Goal: Information Seeking & Learning: Learn about a topic

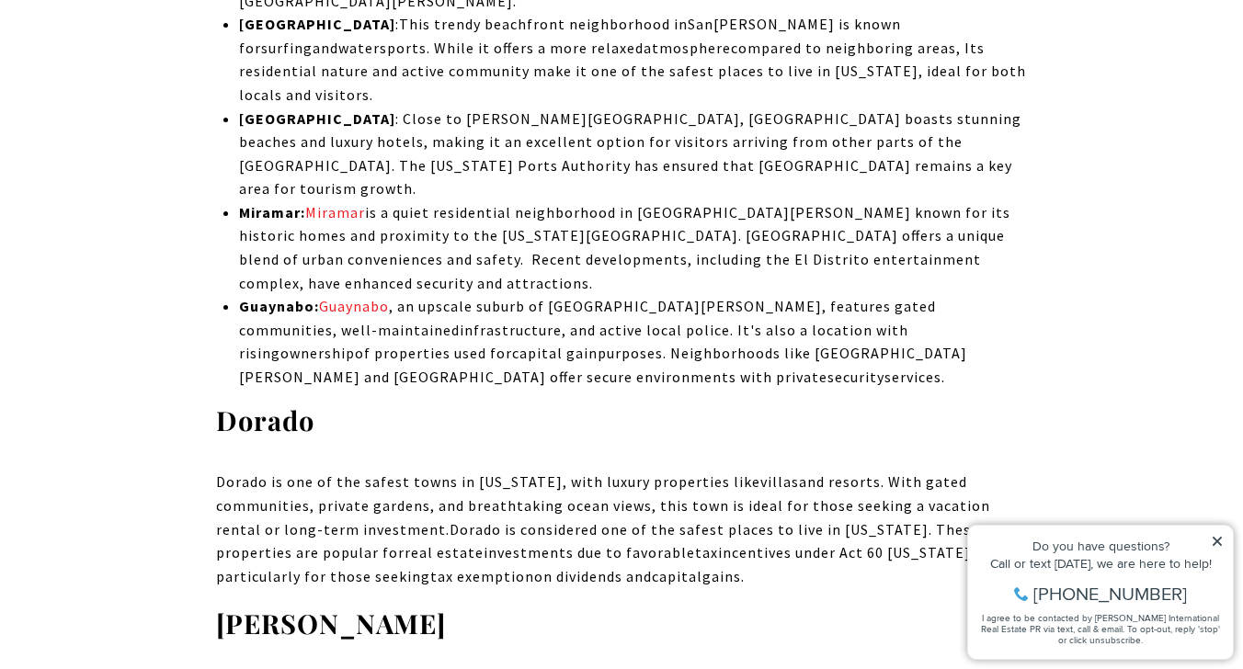
scroll to position [4224, 0]
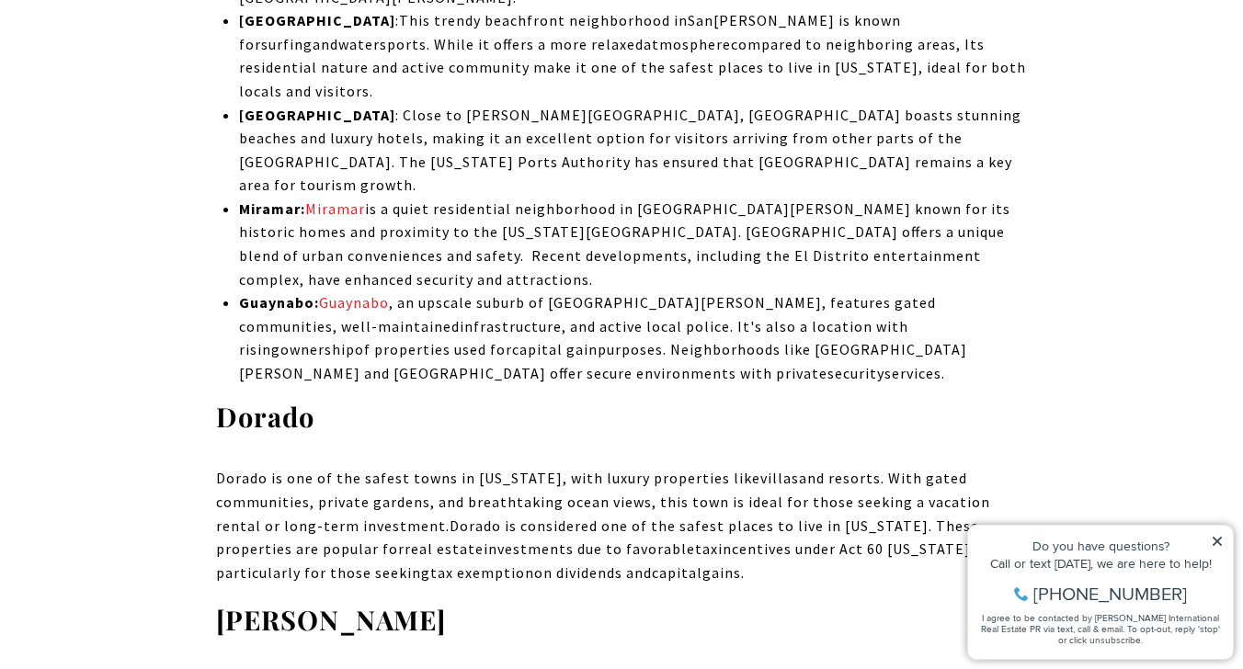
click at [1213, 536] on icon at bounding box center [1217, 541] width 13 height 13
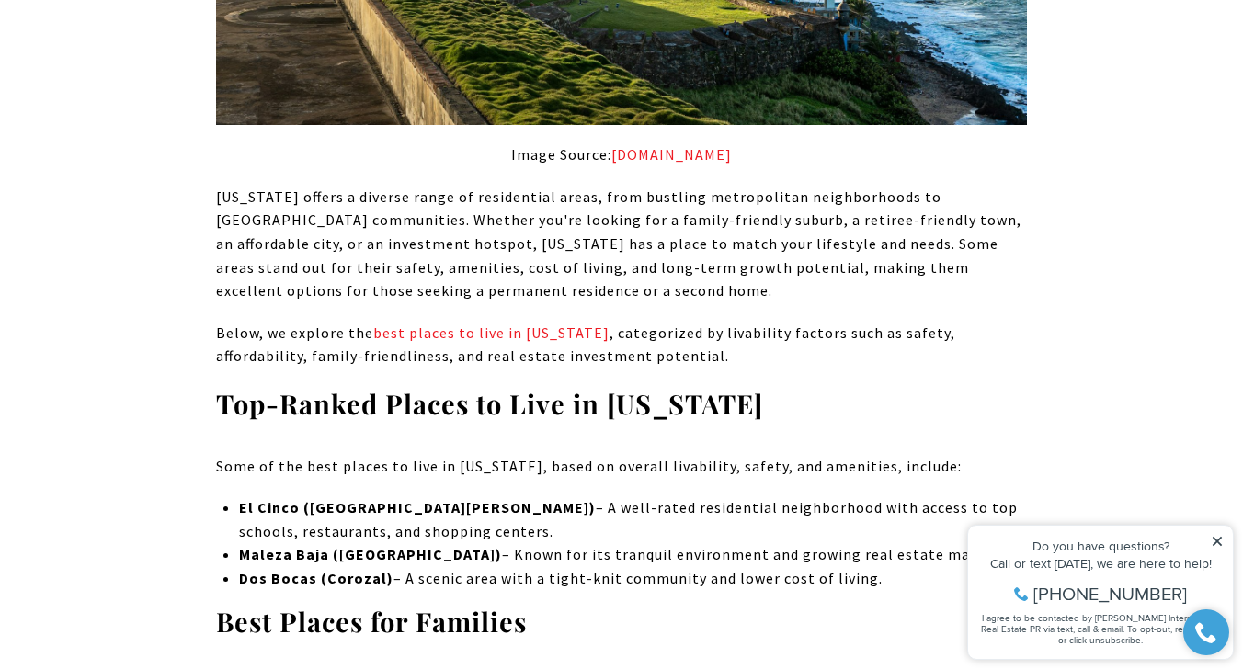
scroll to position [6848, 0]
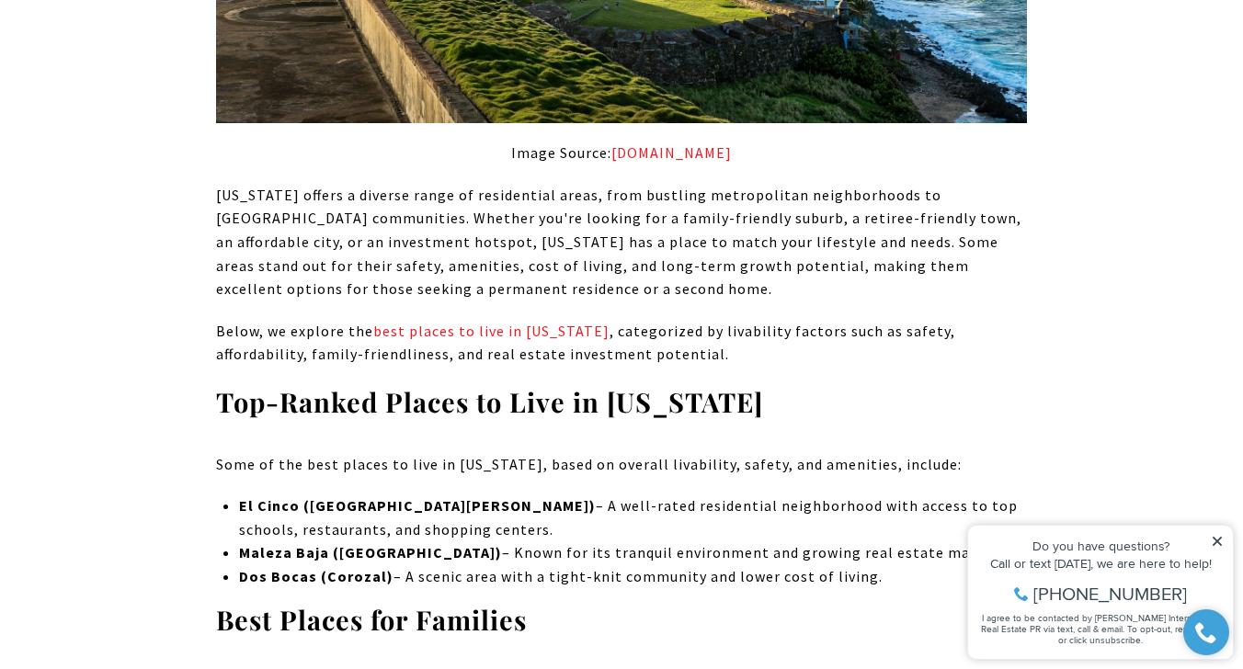
drag, startPoint x: 210, startPoint y: 158, endPoint x: 861, endPoint y: 330, distance: 674.0
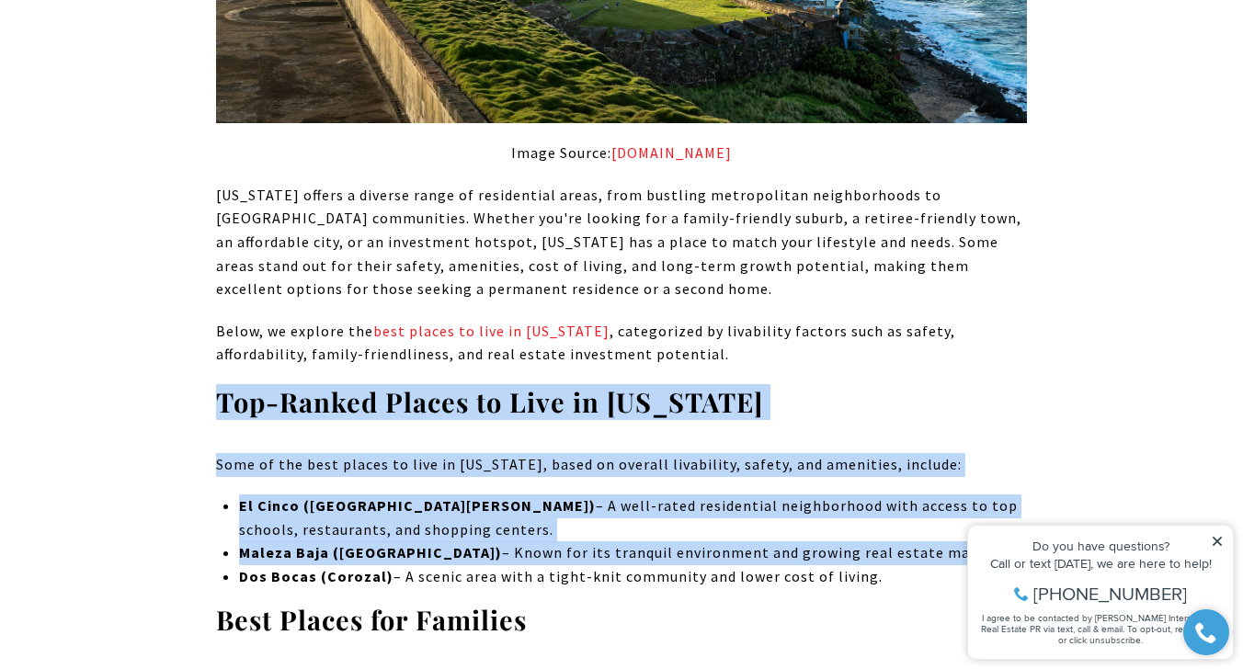
copy div "Top-Ranked Places to Live in [US_STATE] Some of the best places to live in [US_…"
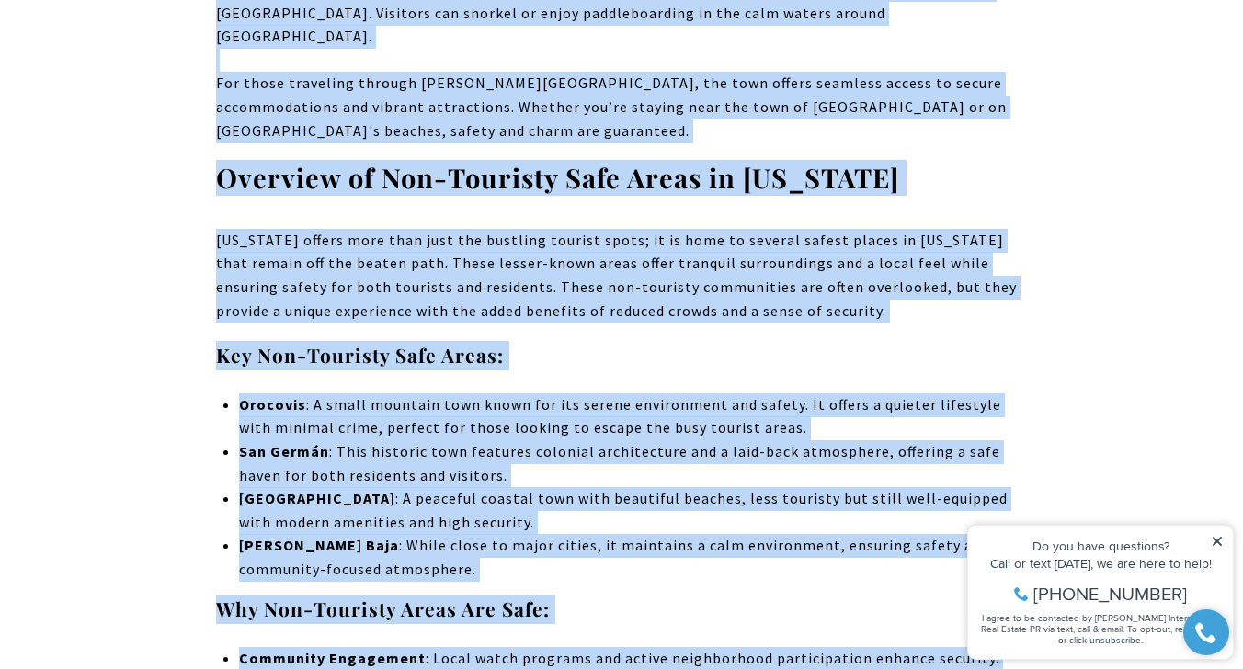
scroll to position [5720, 0]
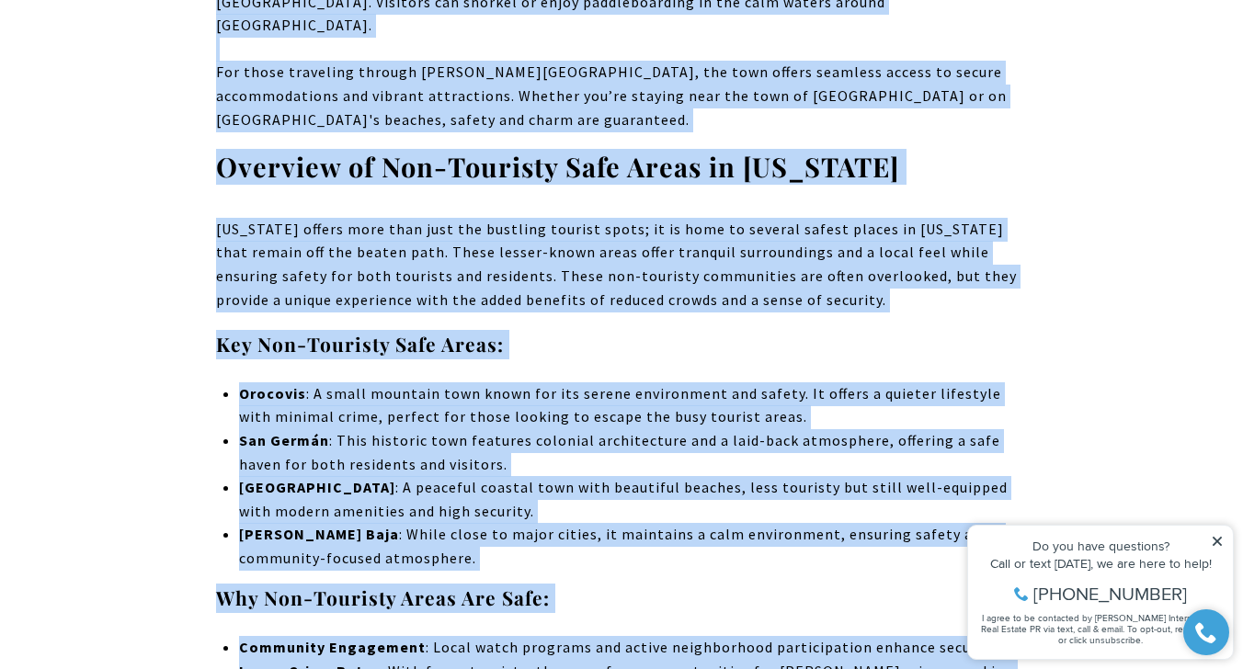
drag, startPoint x: 220, startPoint y: 245, endPoint x: 788, endPoint y: 461, distance: 607.5
copy div "Lor Ipsu Dolorsitametc Adipisc : Elits doe tem incidid utlabo etdo mag Aliquae …"
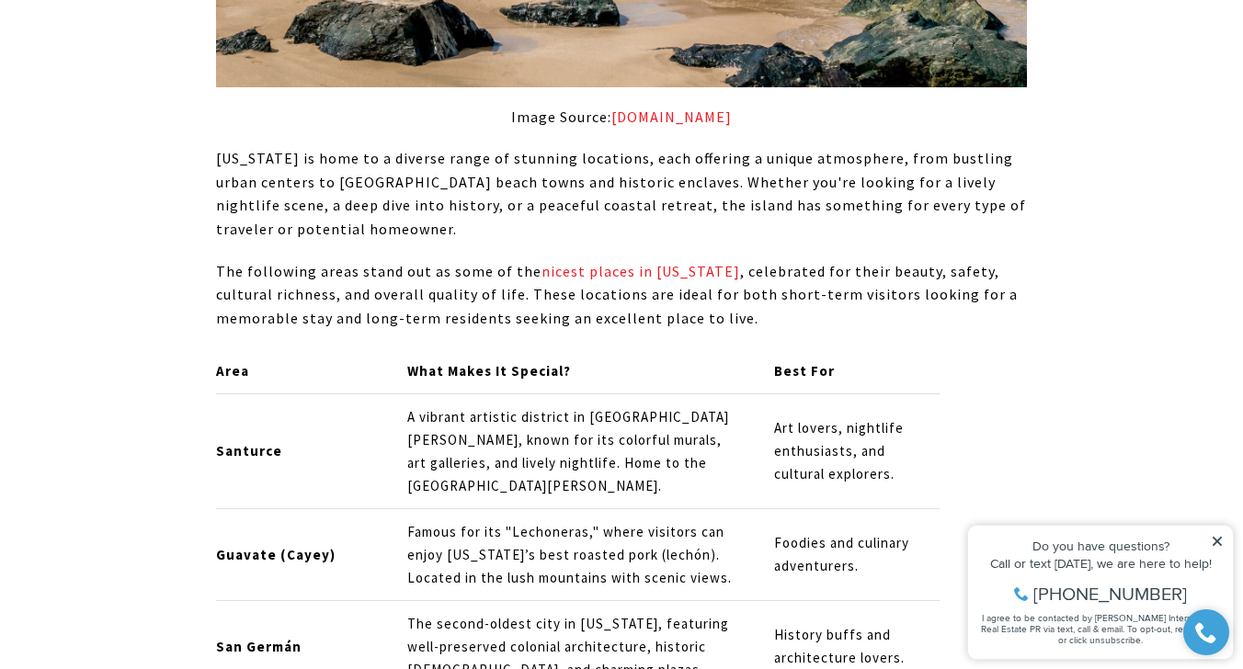
scroll to position [9117, 0]
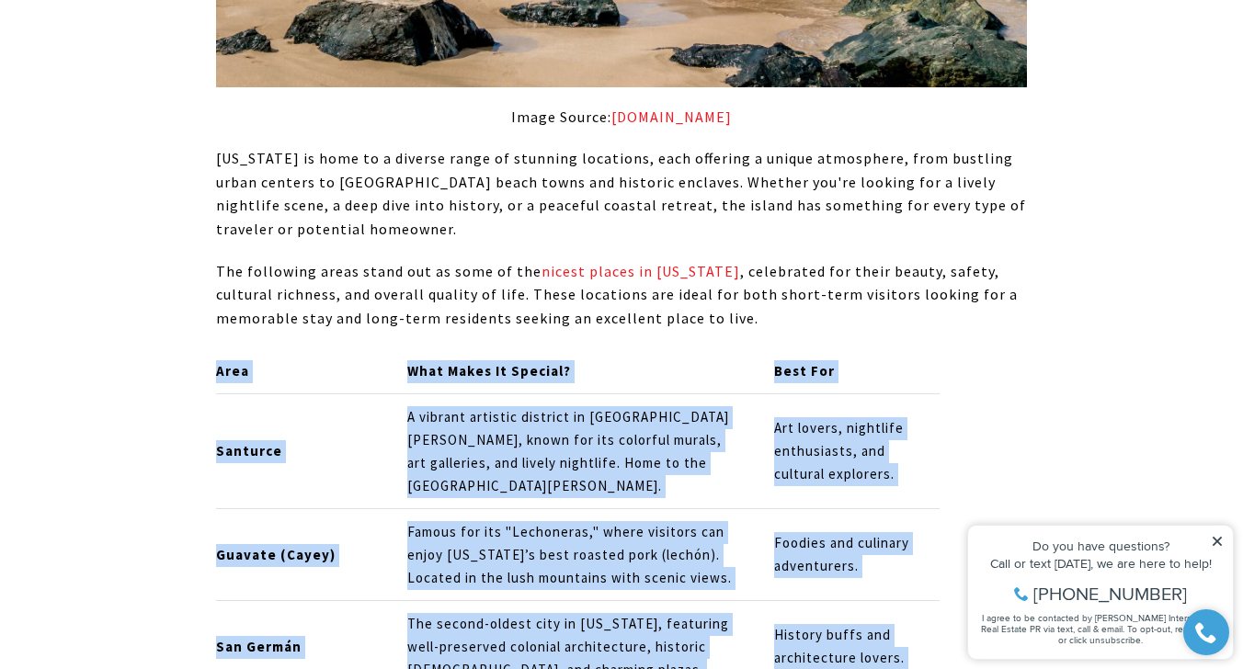
drag, startPoint x: 197, startPoint y: 36, endPoint x: 917, endPoint y: 543, distance: 881.4
copy div "Lore Ipsu Dolor Si Ametcon? Adip Eli Seddoeiu T incidid utlabore etdolore ma Al…"
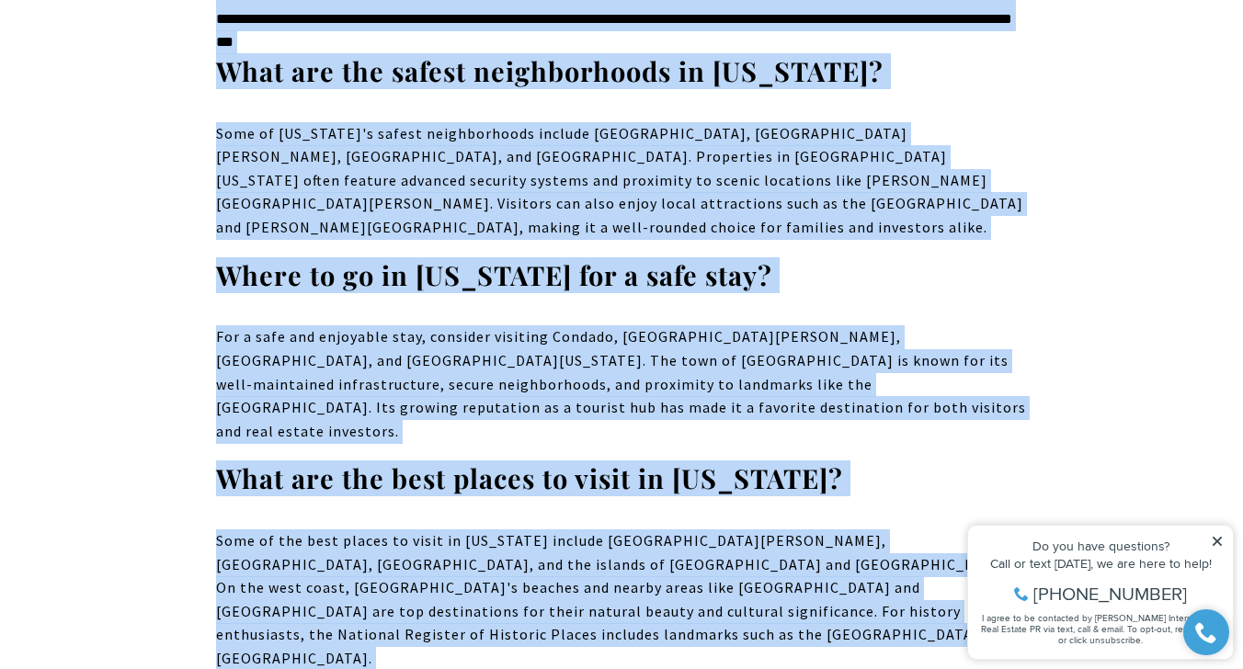
scroll to position [21591, 0]
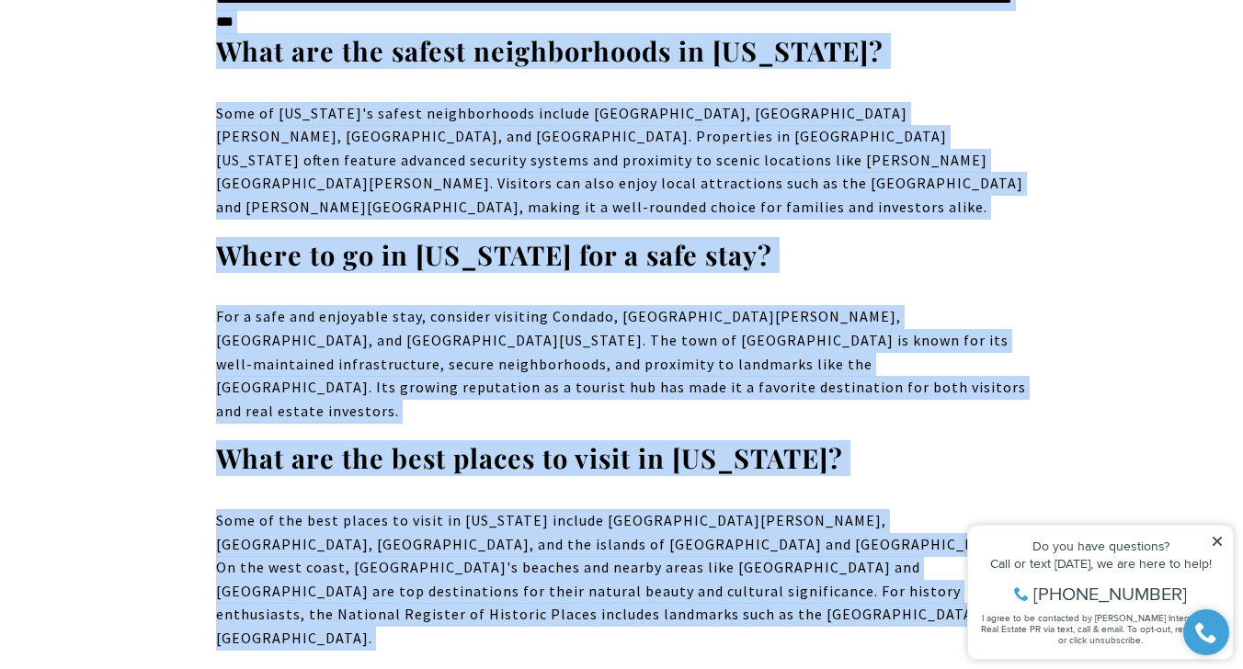
drag, startPoint x: 222, startPoint y: 9, endPoint x: 814, endPoint y: 320, distance: 669.4
copy div "Which part of [US_STATE] is best to stay in? The best and safest areas to stay …"
